Goal: Register for event/course

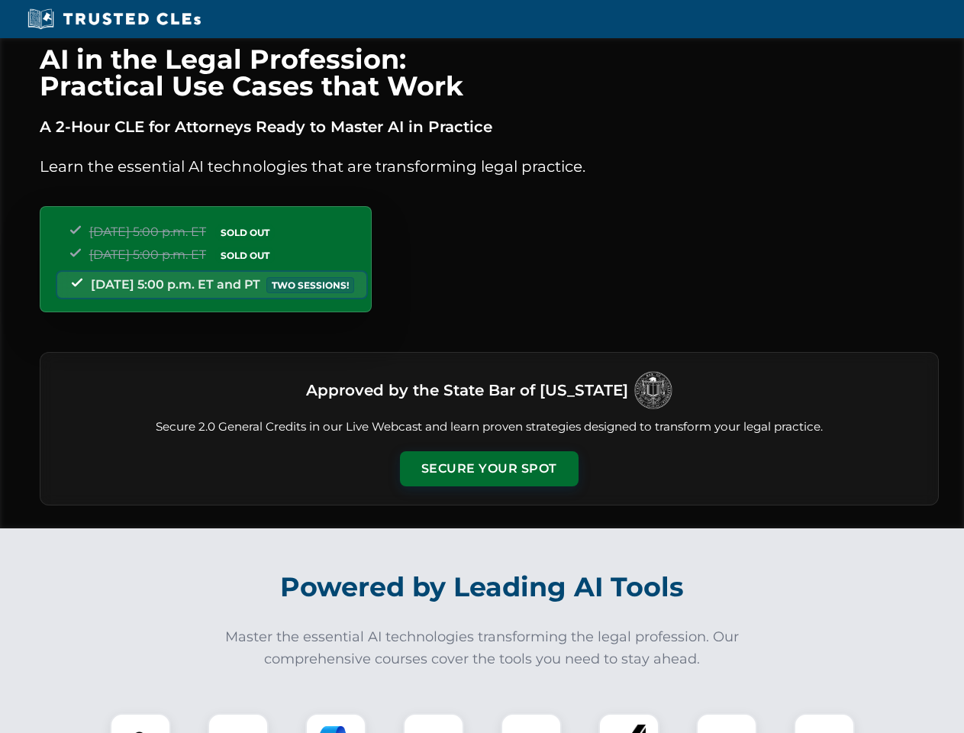
click at [489, 469] on button "Secure Your Spot" at bounding box center [489, 468] width 179 height 35
click at [140, 723] on img at bounding box center [140, 744] width 44 height 44
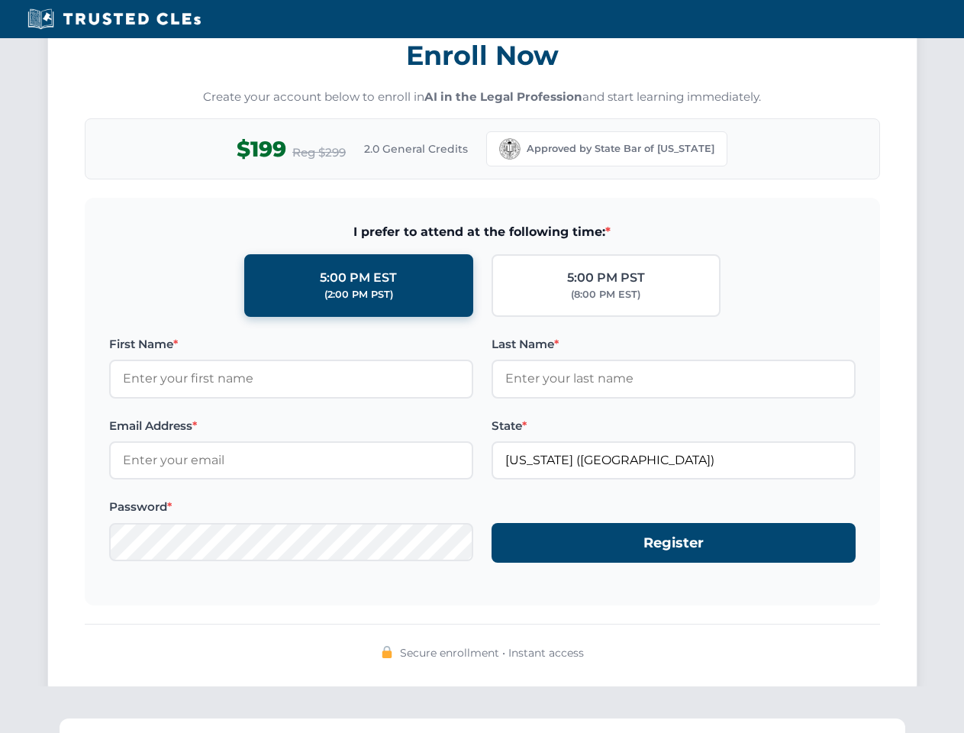
scroll to position [1499, 0]
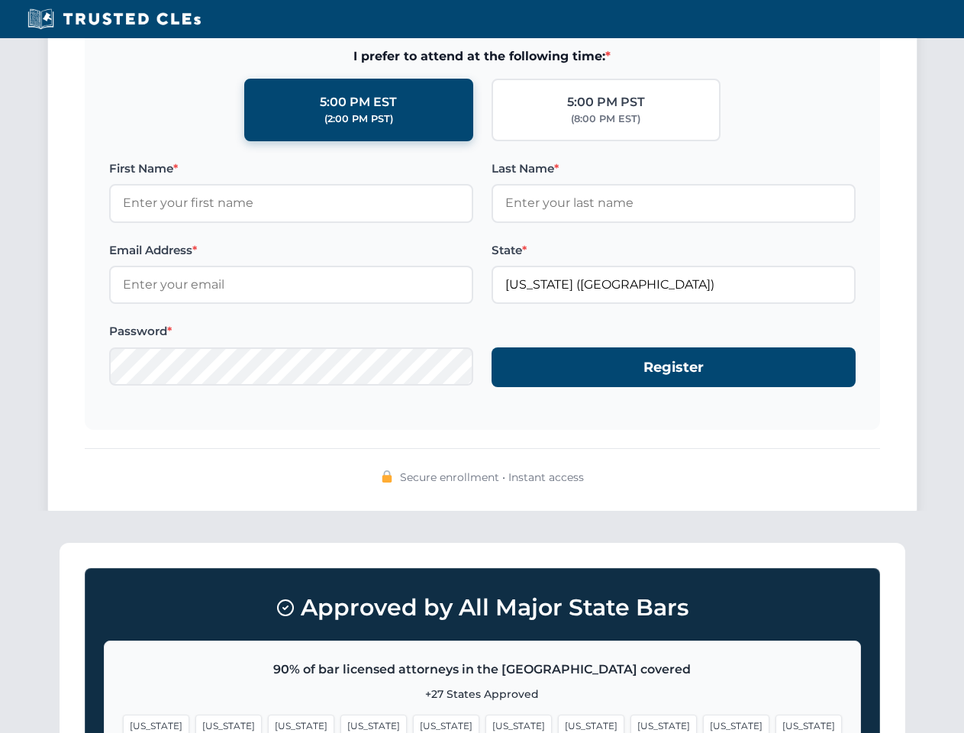
click at [558, 723] on span "[US_STATE]" at bounding box center [591, 726] width 66 height 22
click at [703, 723] on span "[US_STATE]" at bounding box center [736, 726] width 66 height 22
